Goal: Task Accomplishment & Management: Manage account settings

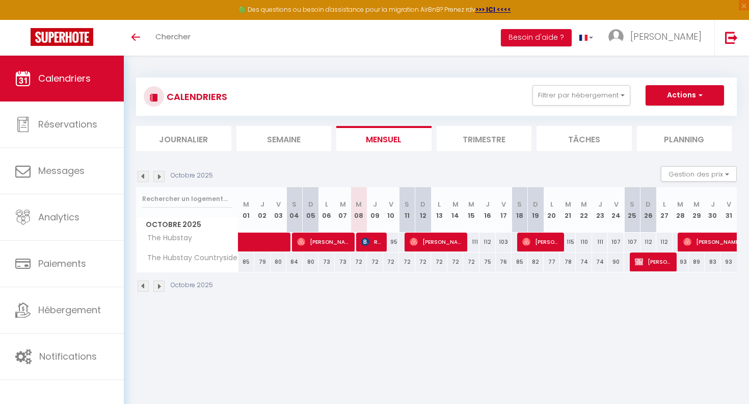
click at [483, 138] on li "Trimestre" at bounding box center [484, 138] width 95 height 25
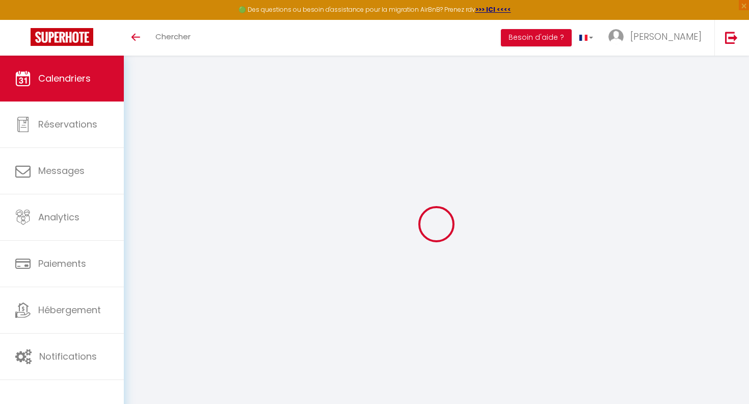
select select
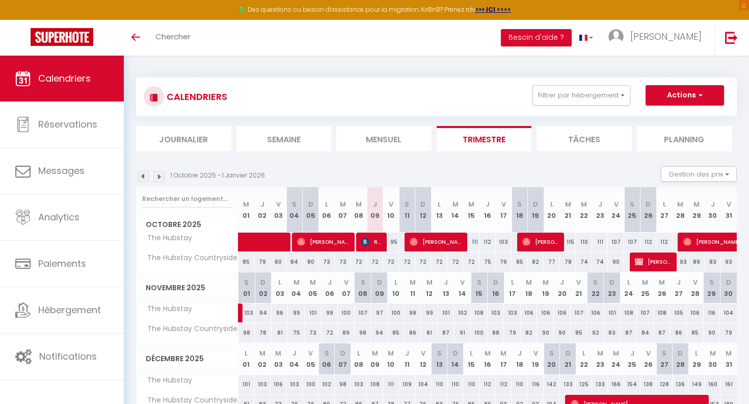
scroll to position [56, 0]
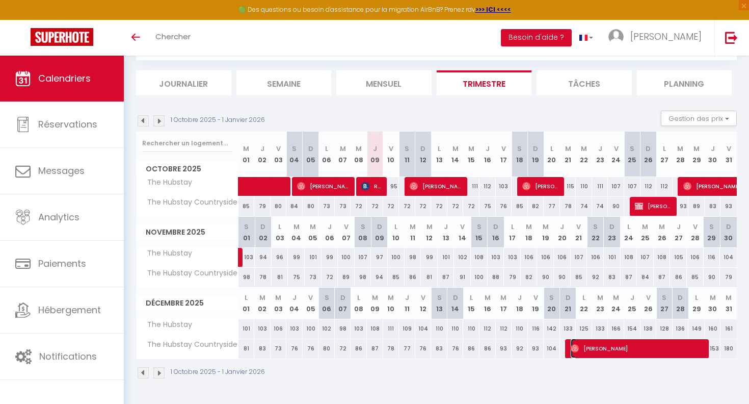
click at [582, 350] on span "[PERSON_NAME]" at bounding box center [639, 347] width 136 height 19
select select "OK"
select select "0"
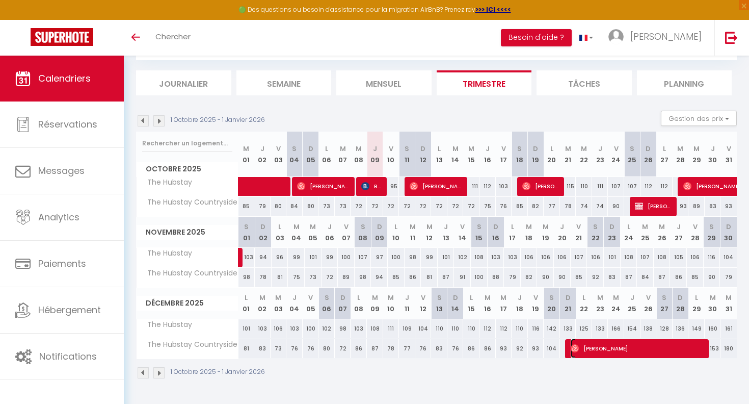
select select "1"
select select
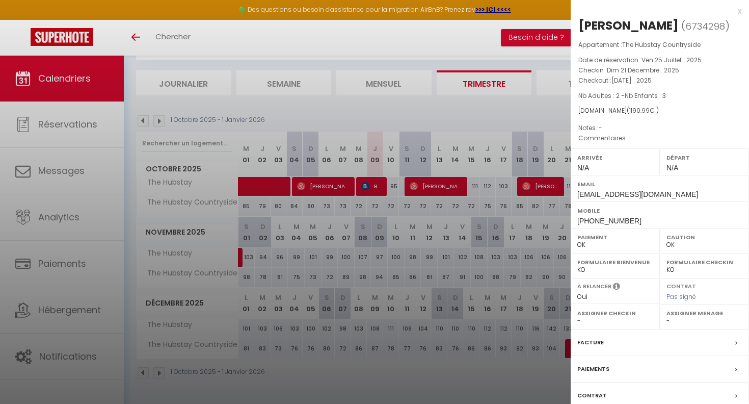
click at [473, 51] on div at bounding box center [374, 202] width 749 height 404
